Goal: Information Seeking & Learning: Learn about a topic

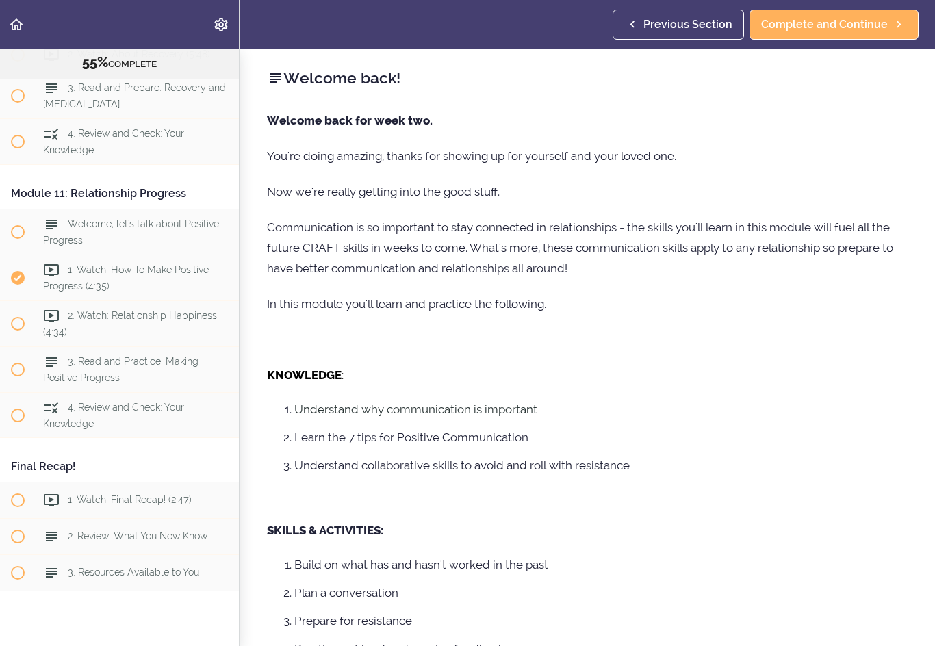
scroll to position [2997, 0]
click at [135, 487] on div "1. Watch: Final Recap! (2:47)" at bounding box center [137, 502] width 203 height 30
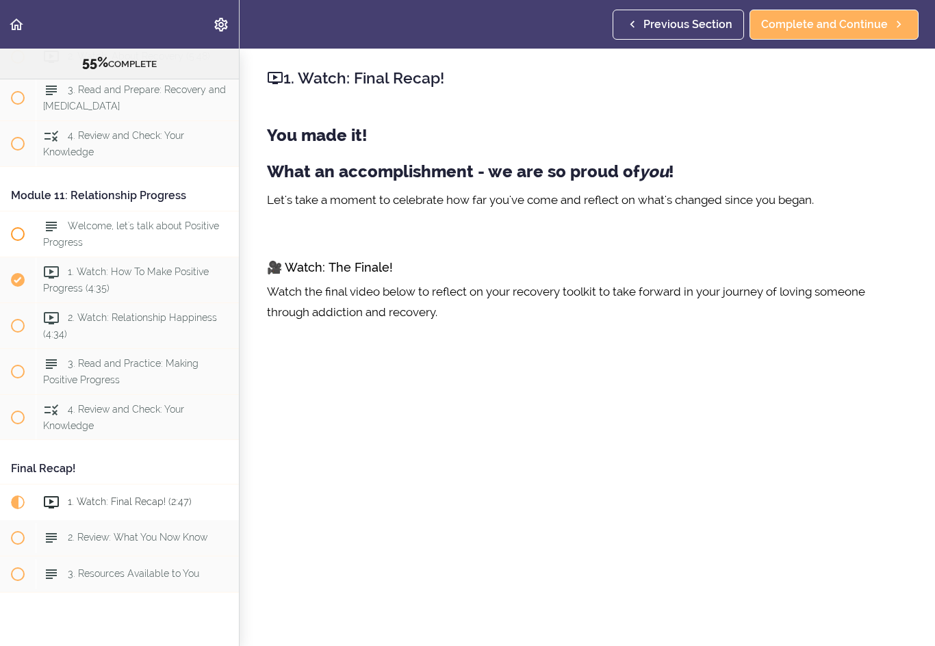
click at [144, 213] on div "Welcome, let's talk about Positive Progress" at bounding box center [137, 234] width 203 height 45
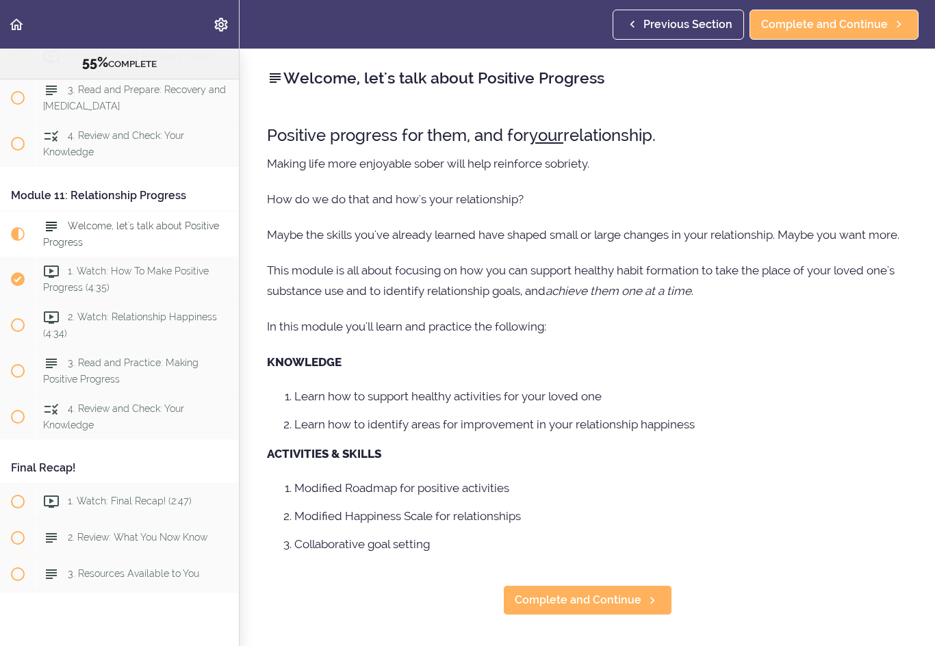
click at [144, 213] on div "Welcome, let's talk about Positive Progress" at bounding box center [137, 234] width 203 height 45
click at [178, 264] on div "1. Watch: How To Make Positive Progress (4:35)" at bounding box center [137, 279] width 203 height 45
